Goal: Check status

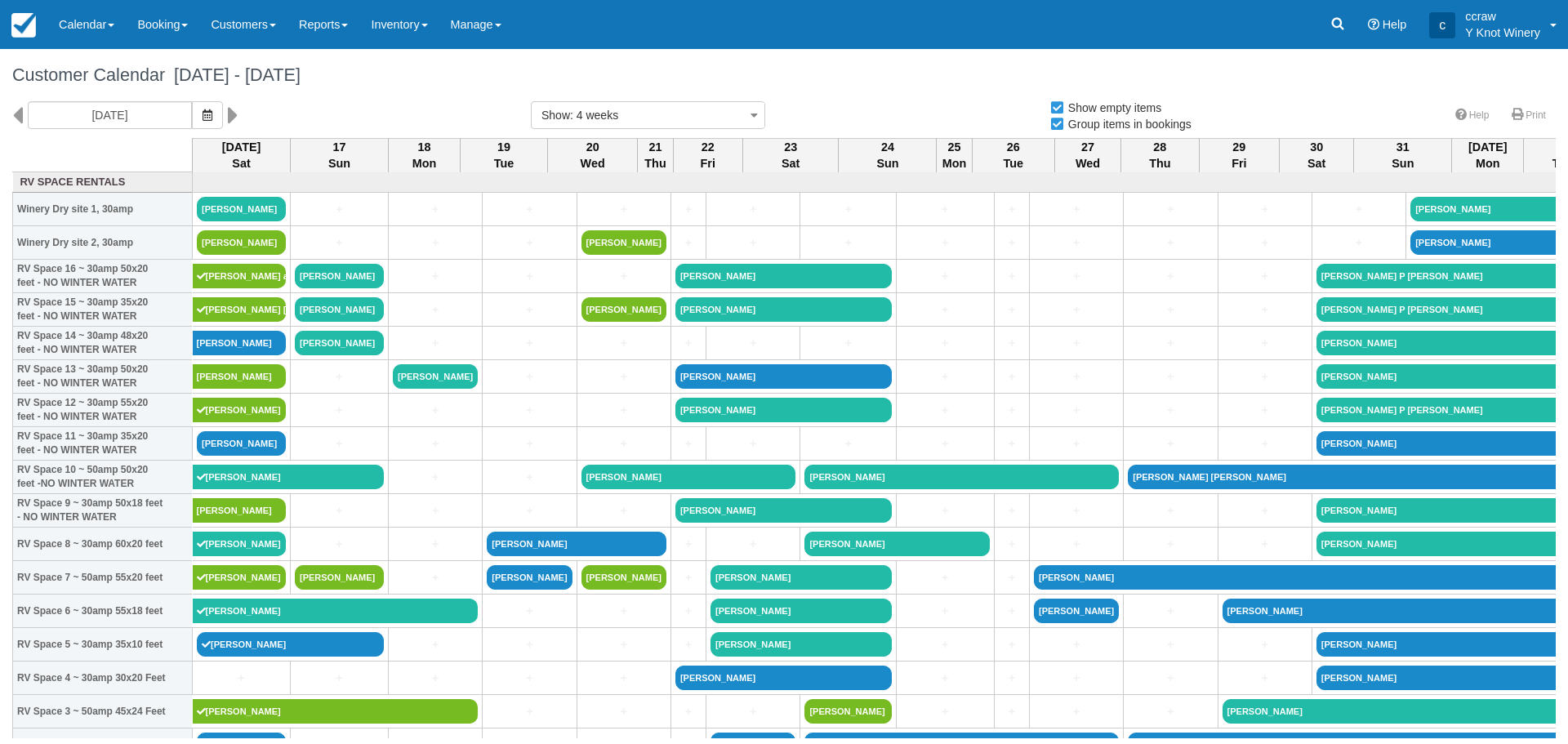
select select
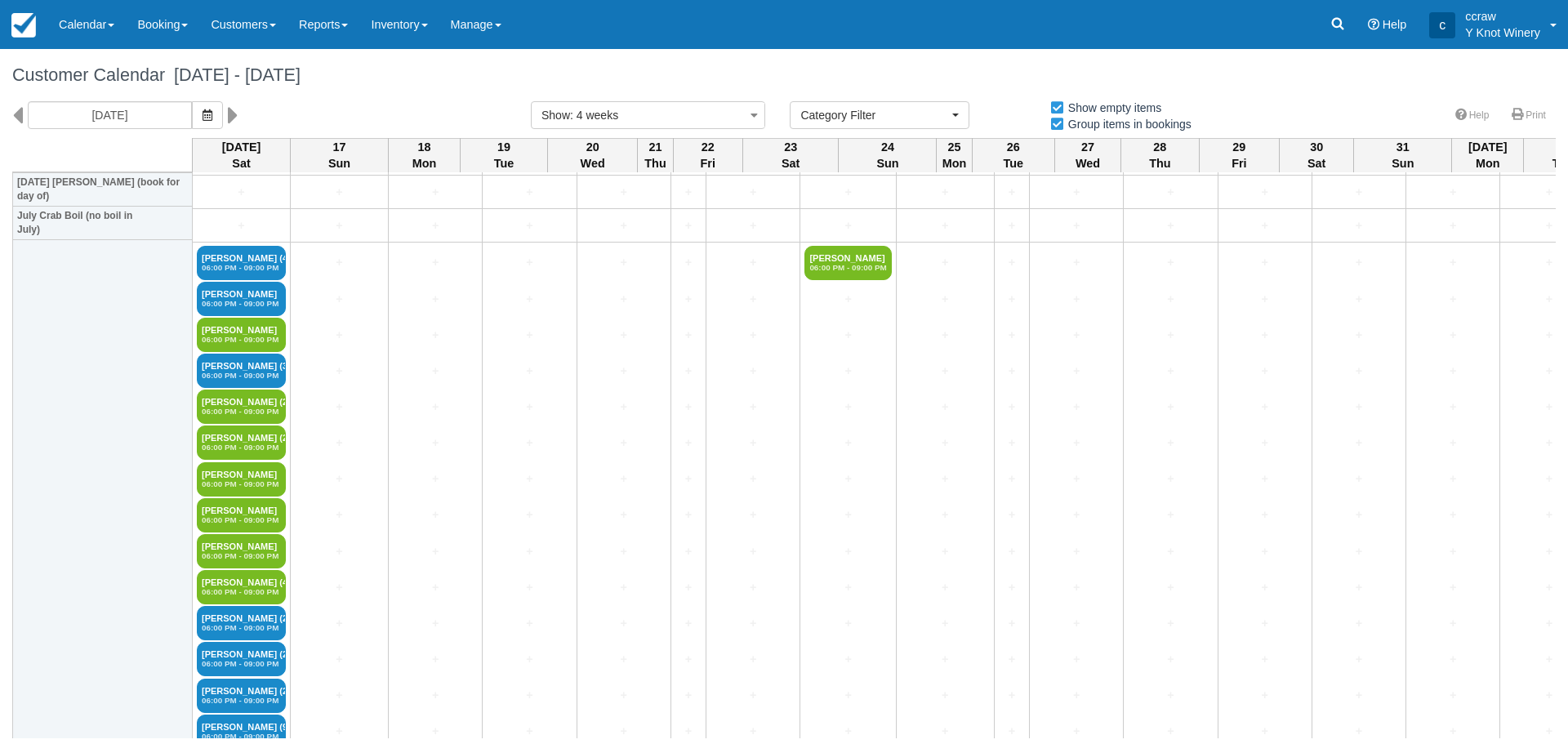
scroll to position [2205, 0]
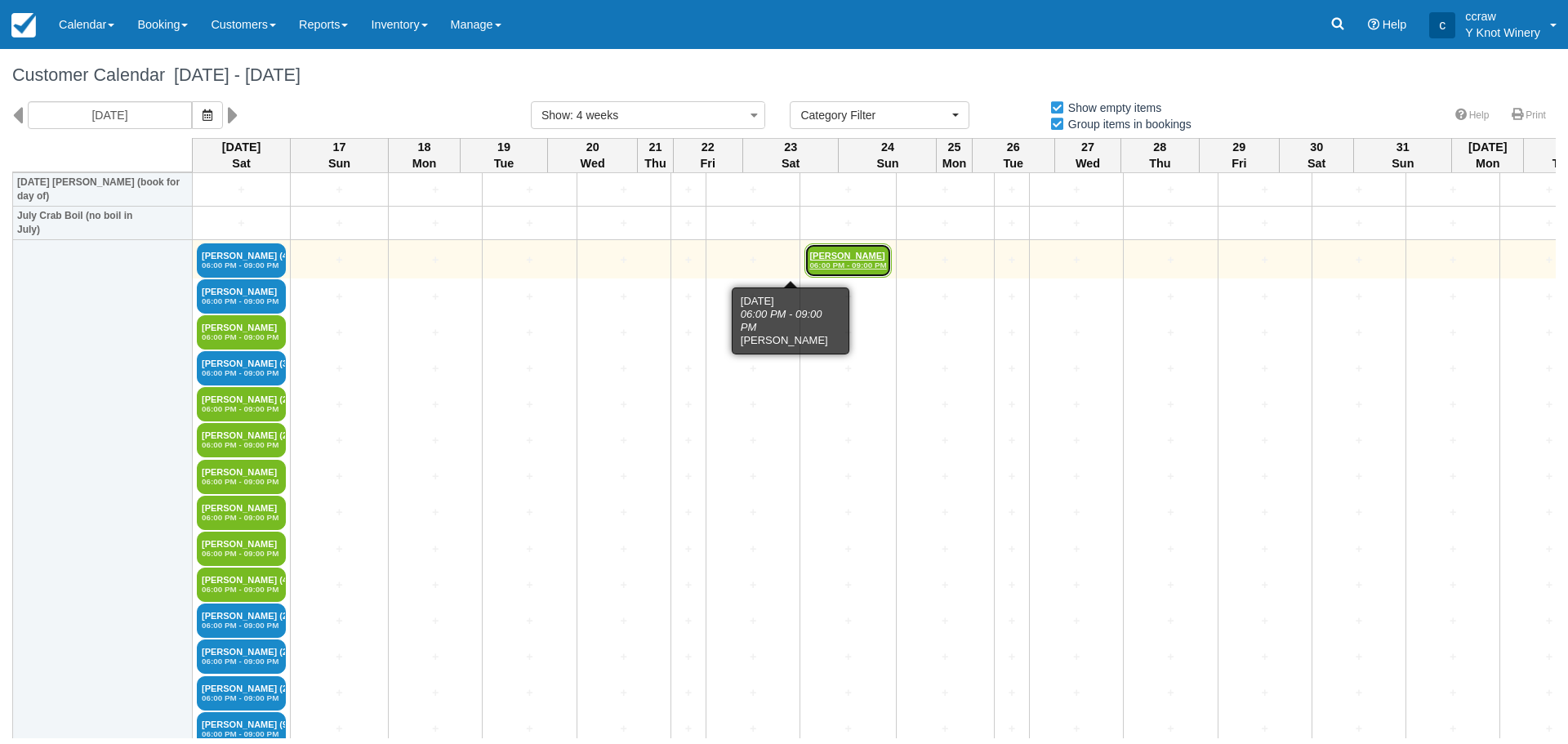
click at [805, 250] on link "Katie Castillo 06:00 PM - 09:00 PM" at bounding box center [848, 260] width 87 height 35
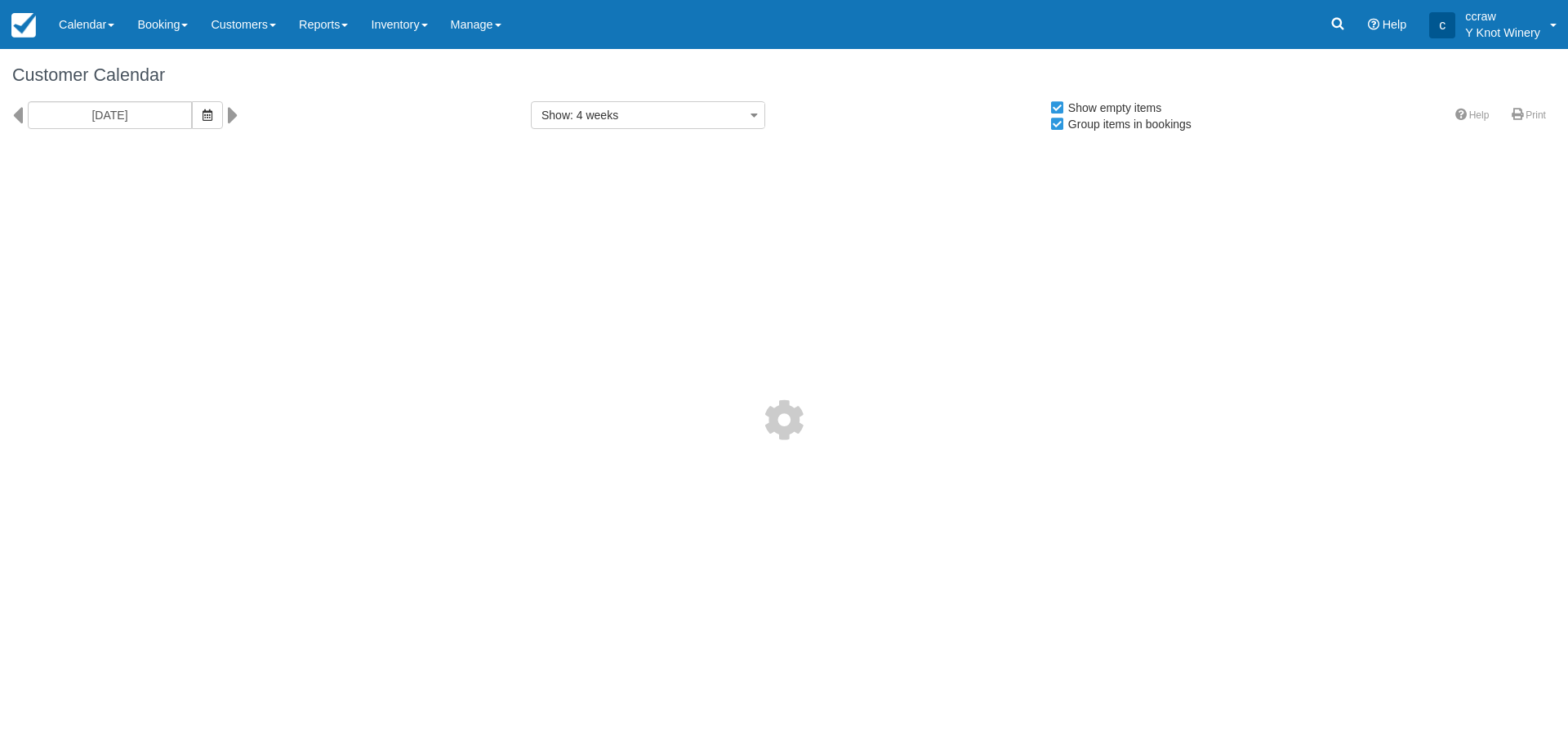
select select
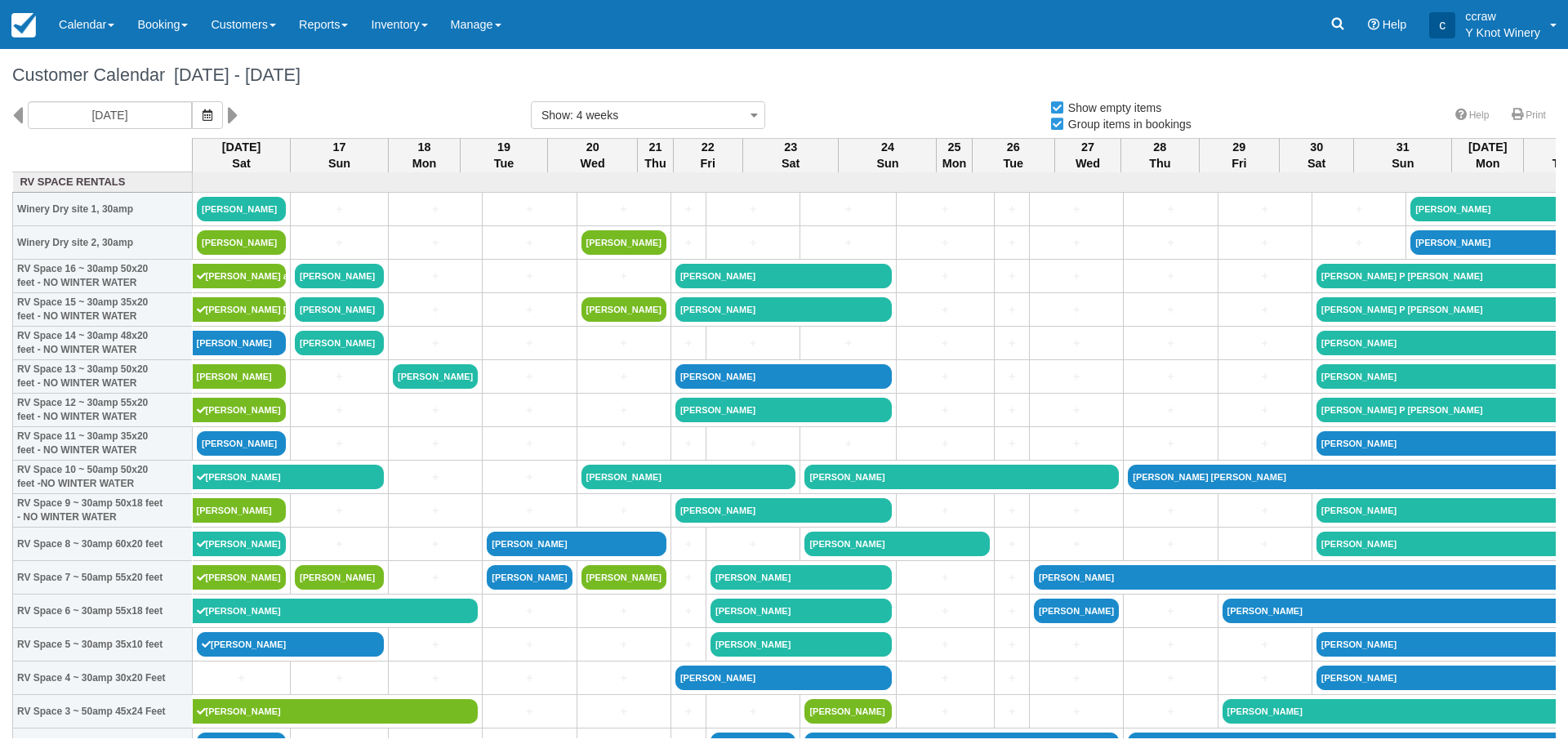
select select
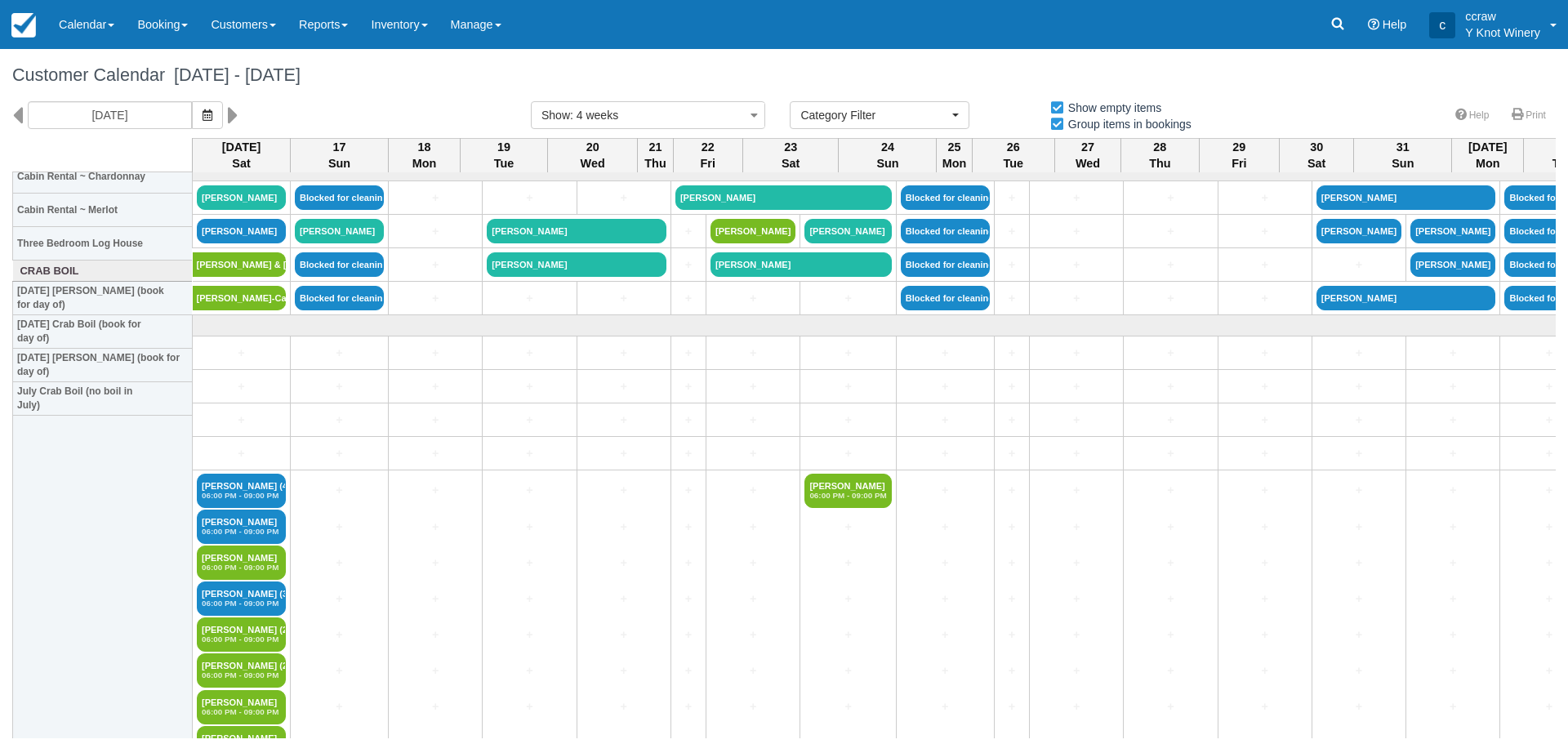
scroll to position [2124, 0]
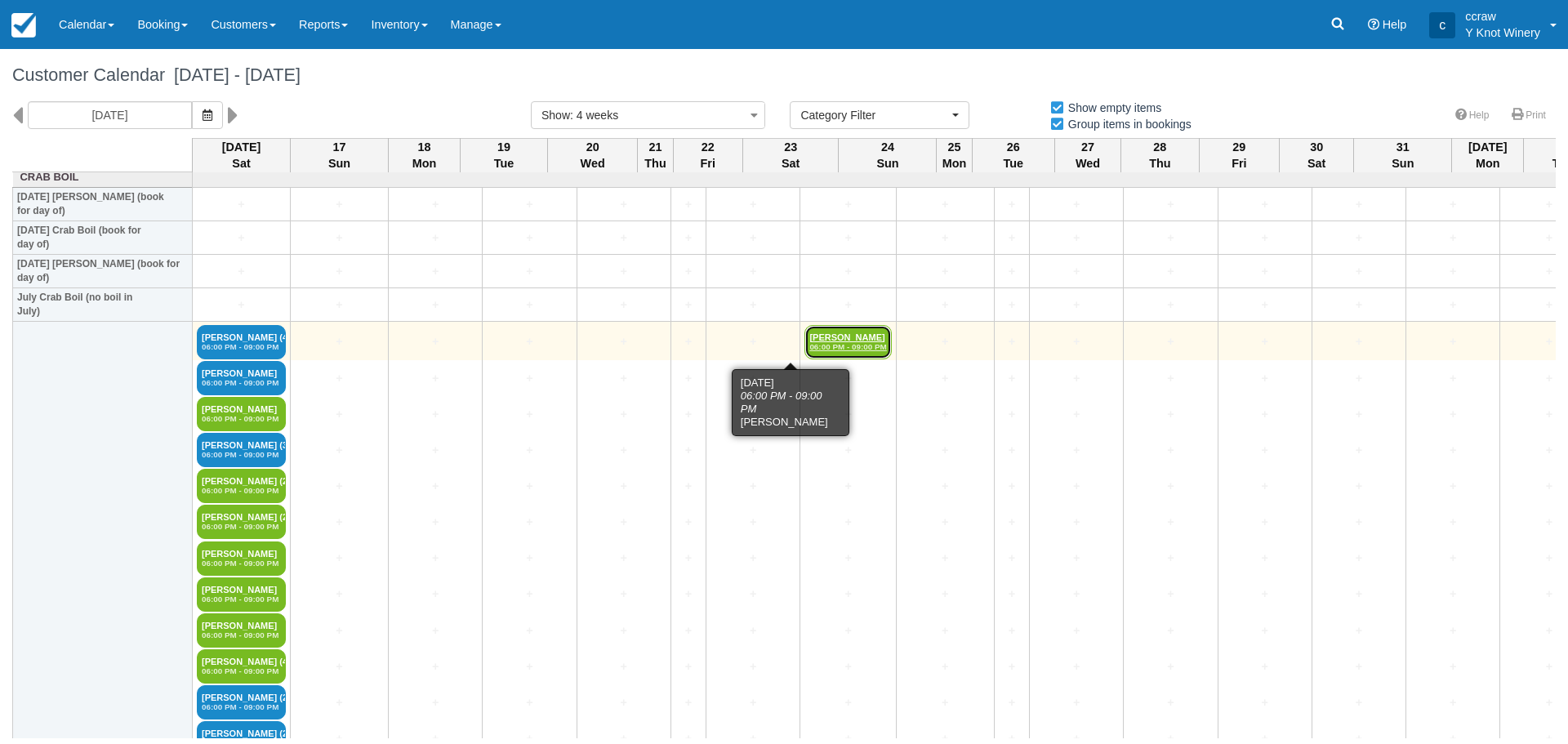
click at [805, 341] on link "Katie Castillo 06:00 PM - 09:00 PM" at bounding box center [848, 342] width 87 height 35
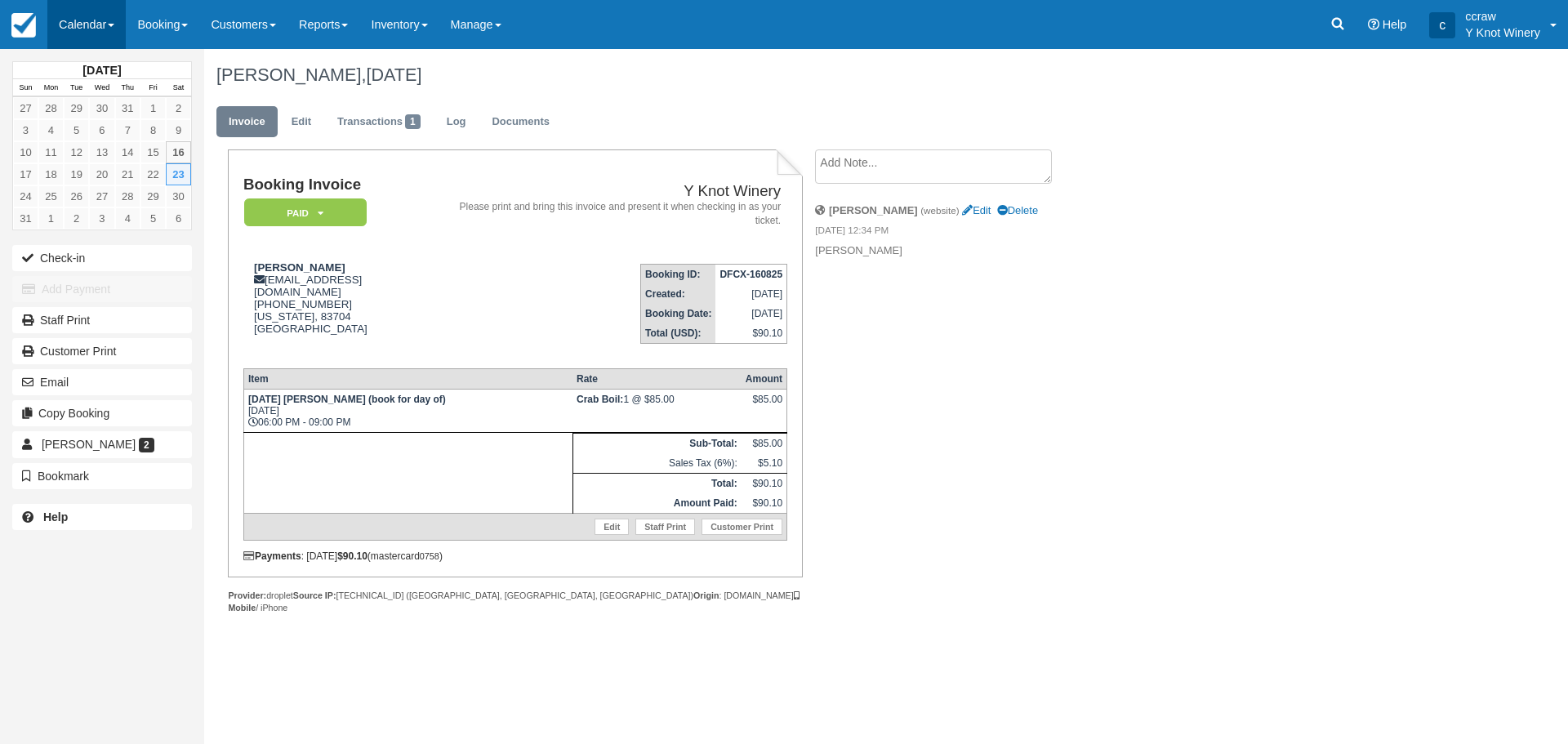
click at [74, 21] on link "Calendar" at bounding box center [87, 24] width 79 height 49
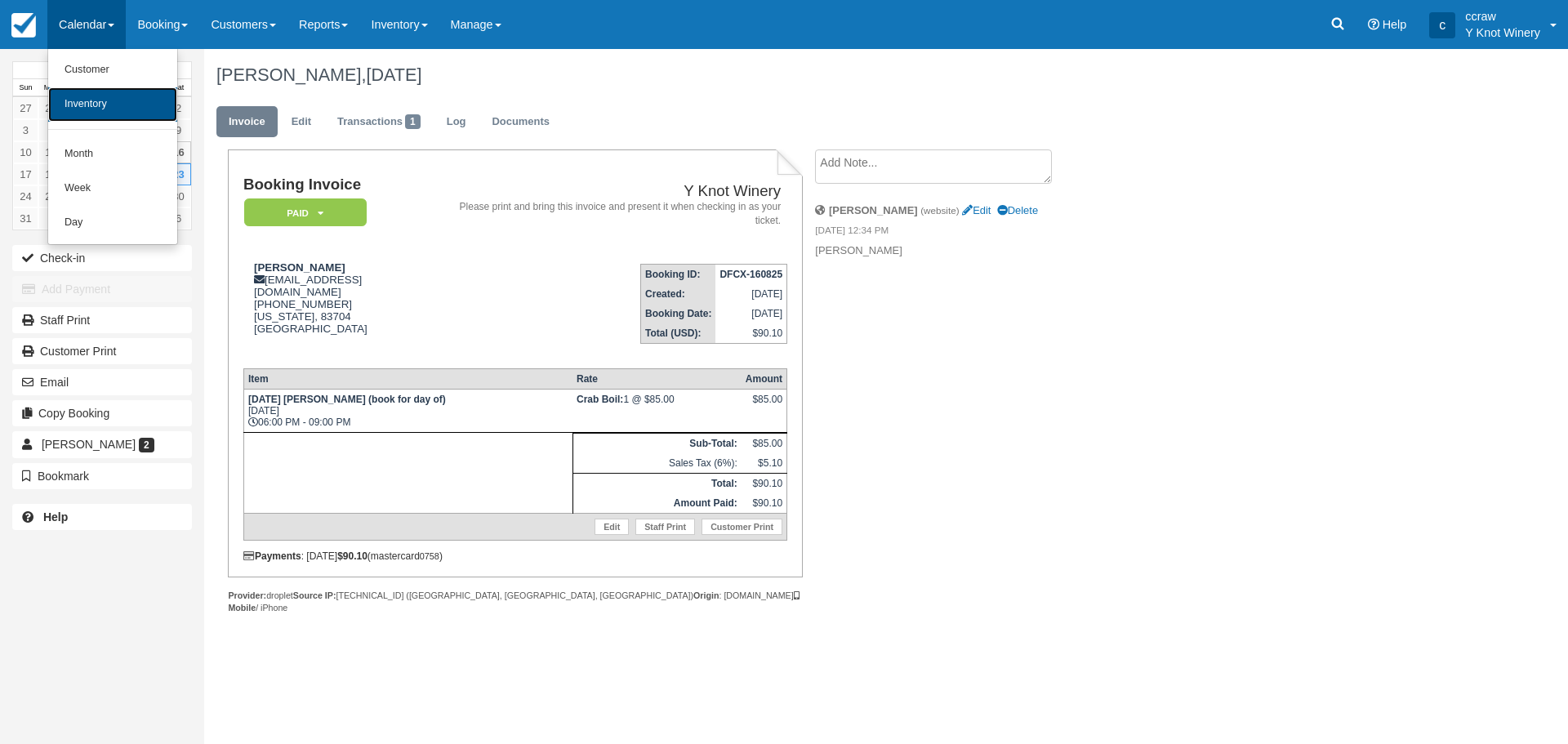
click at [80, 104] on link "Inventory" at bounding box center [112, 104] width 129 height 35
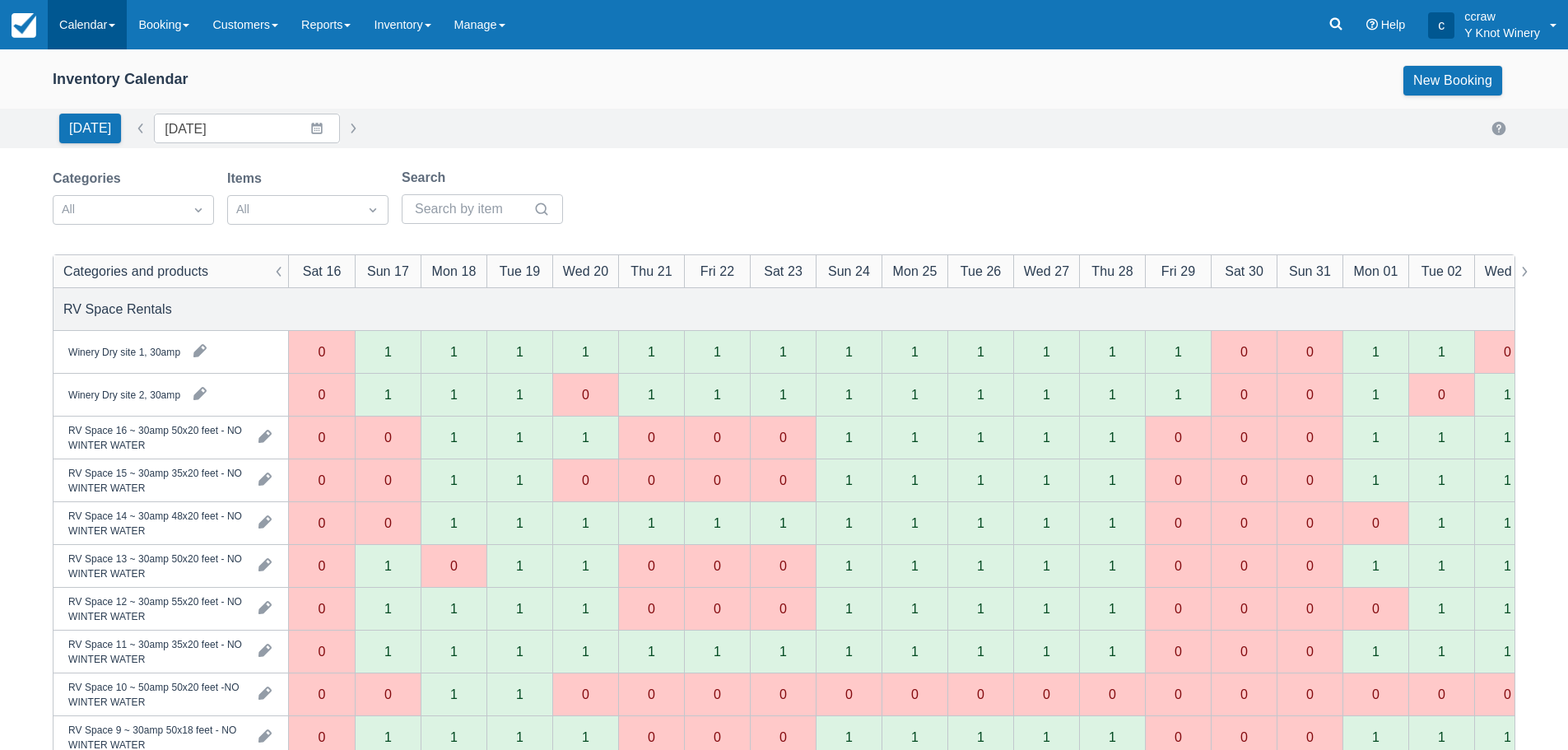
click at [91, 18] on link "Calendar" at bounding box center [87, 24] width 79 height 49
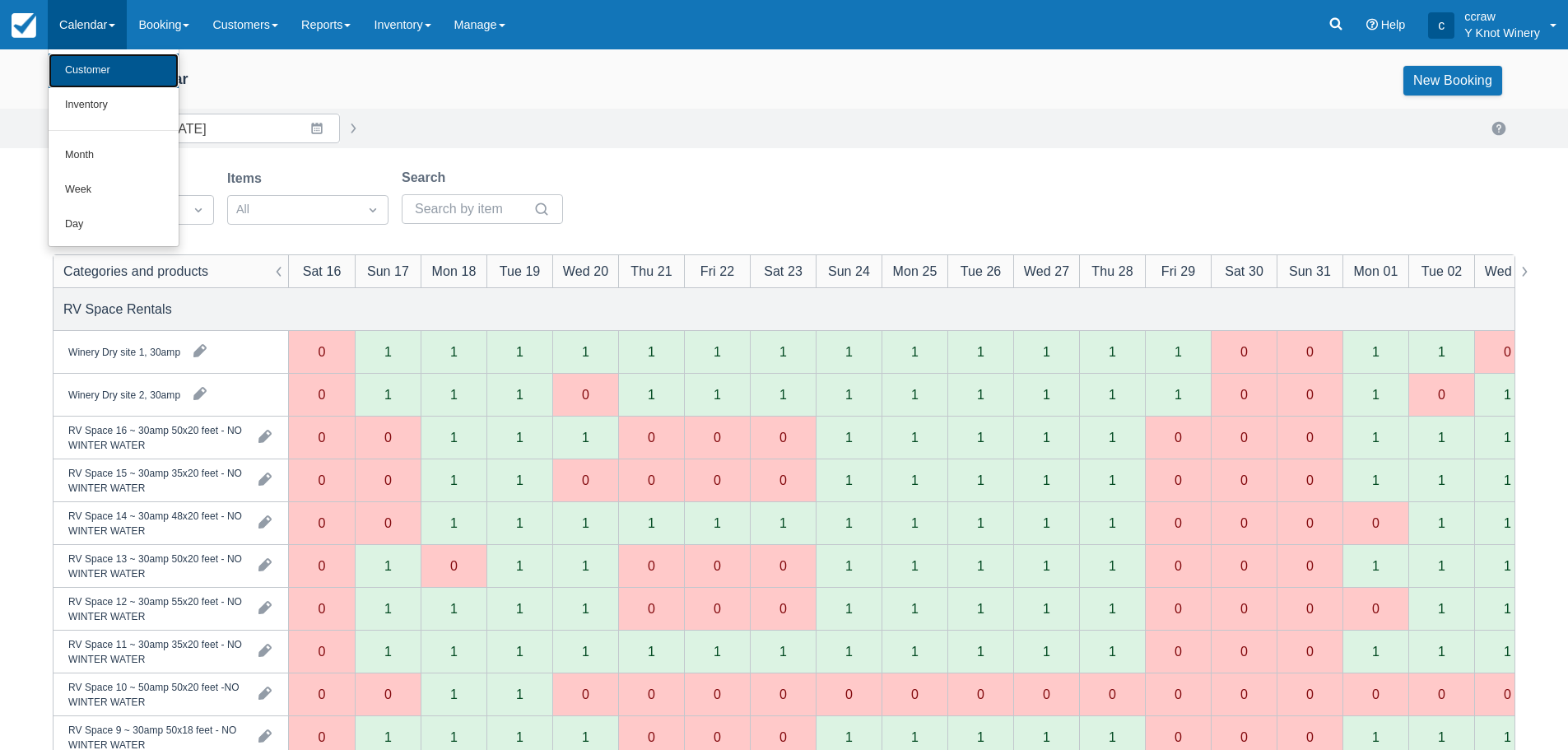
click at [82, 62] on link "Customer" at bounding box center [113, 70] width 130 height 35
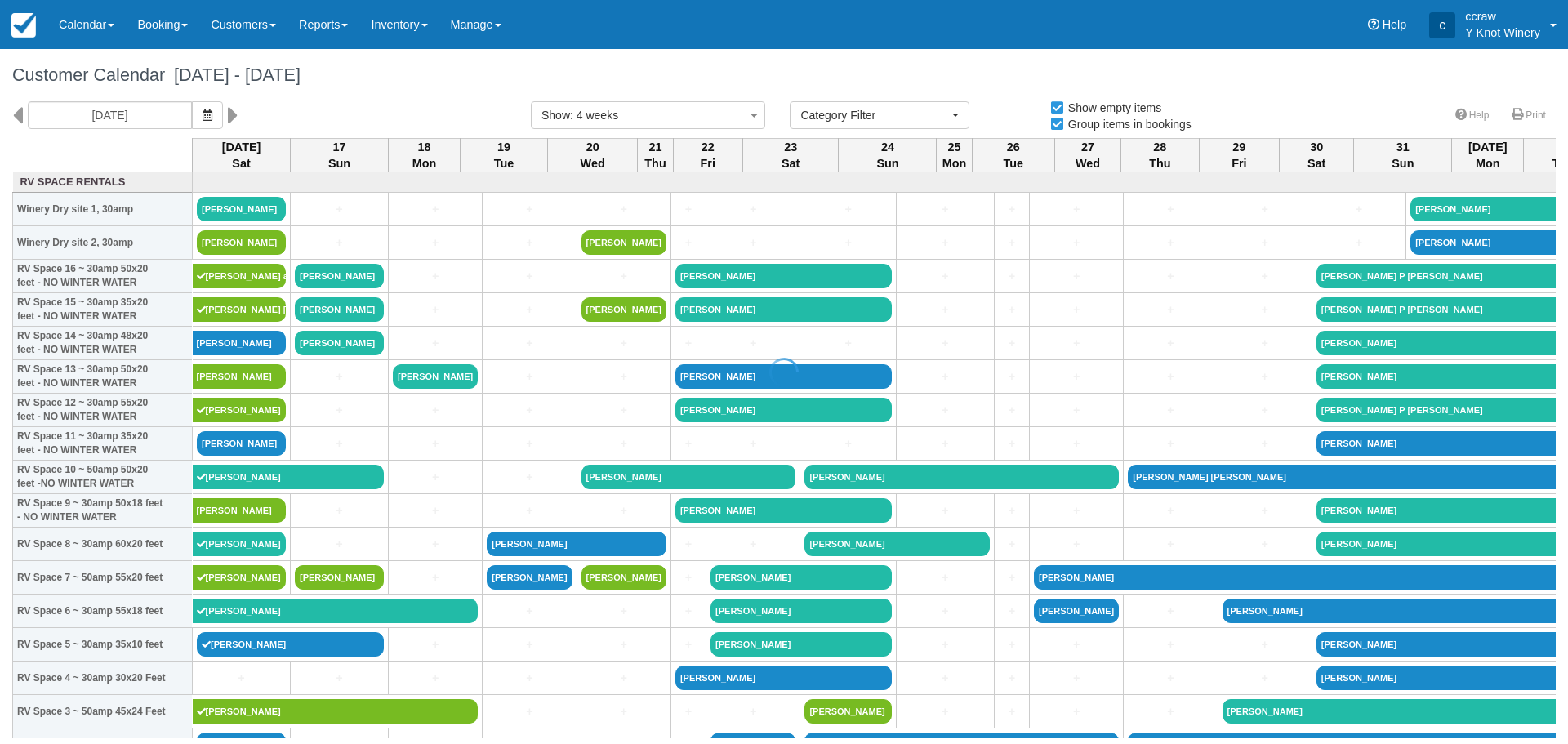
select select
